Goal: Task Accomplishment & Management: Complete application form

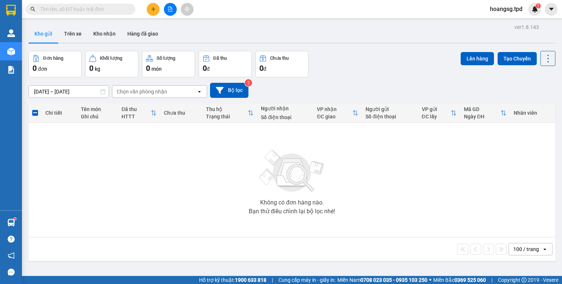
click at [88, 9] on input "text" at bounding box center [83, 9] width 86 height 8
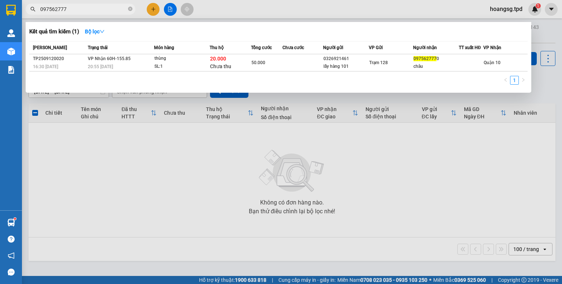
type input "097562777"
click at [190, 54] on th "Món hàng" at bounding box center [182, 47] width 56 height 13
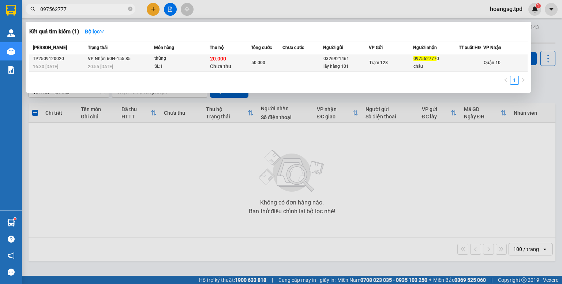
click at [189, 60] on div "thùng" at bounding box center [182, 59] width 55 height 8
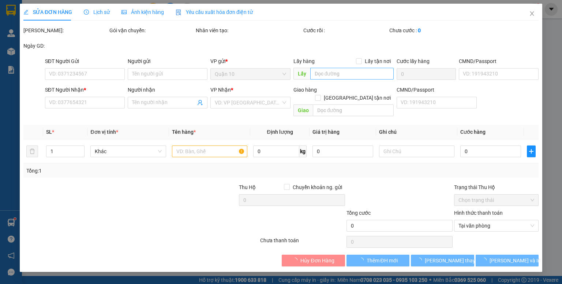
type input "0326921461"
type input "lấy hàng 101"
type input "0975627770"
type input "châu"
type input "20.000"
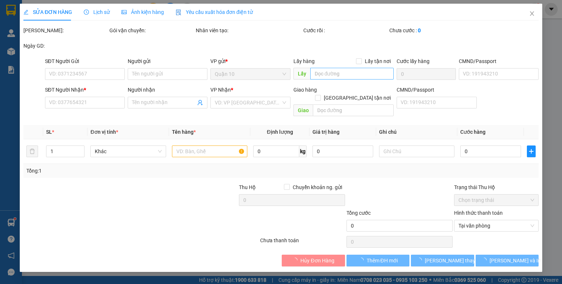
type input "50.000"
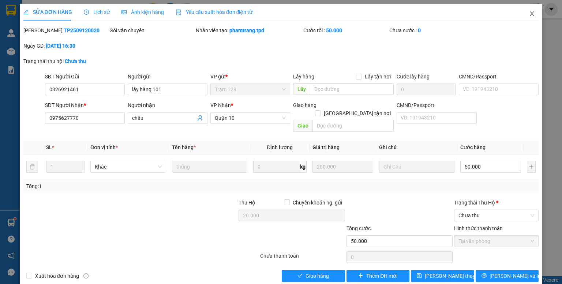
click at [531, 14] on icon "close" at bounding box center [533, 13] width 4 height 4
